Goal: Entertainment & Leisure: Consume media (video, audio)

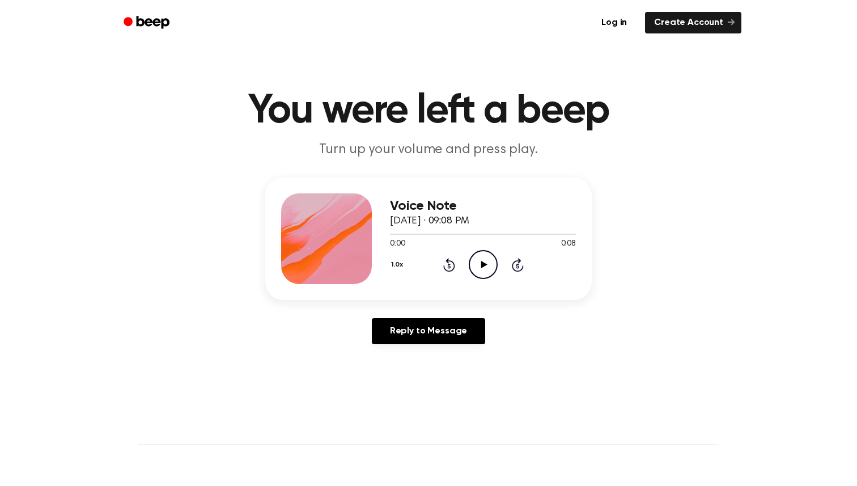
click at [484, 259] on icon "Play Audio" at bounding box center [483, 264] width 29 height 29
click at [481, 263] on icon at bounding box center [484, 264] width 6 height 7
